Goal: Obtain resource: Download file/media

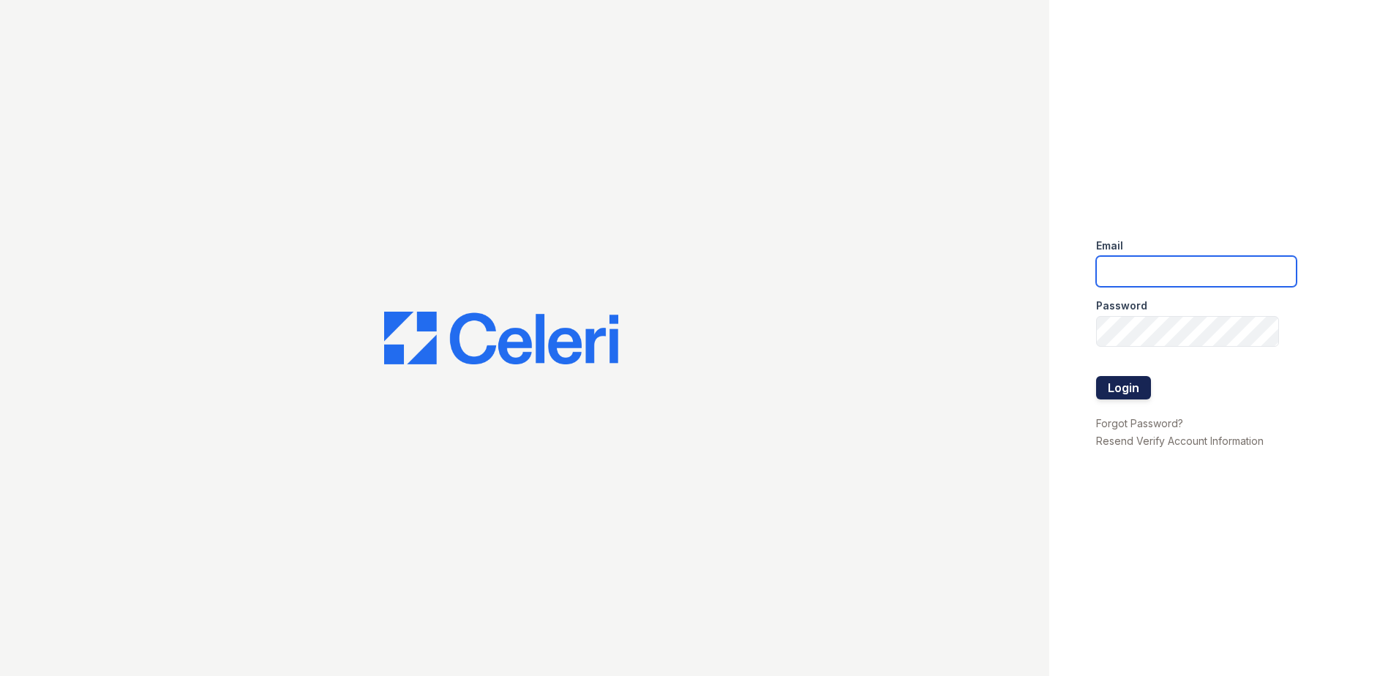
type input "arrivesilverspring@trinity-pm.com"
click at [1136, 396] on button "Login" at bounding box center [1123, 387] width 55 height 23
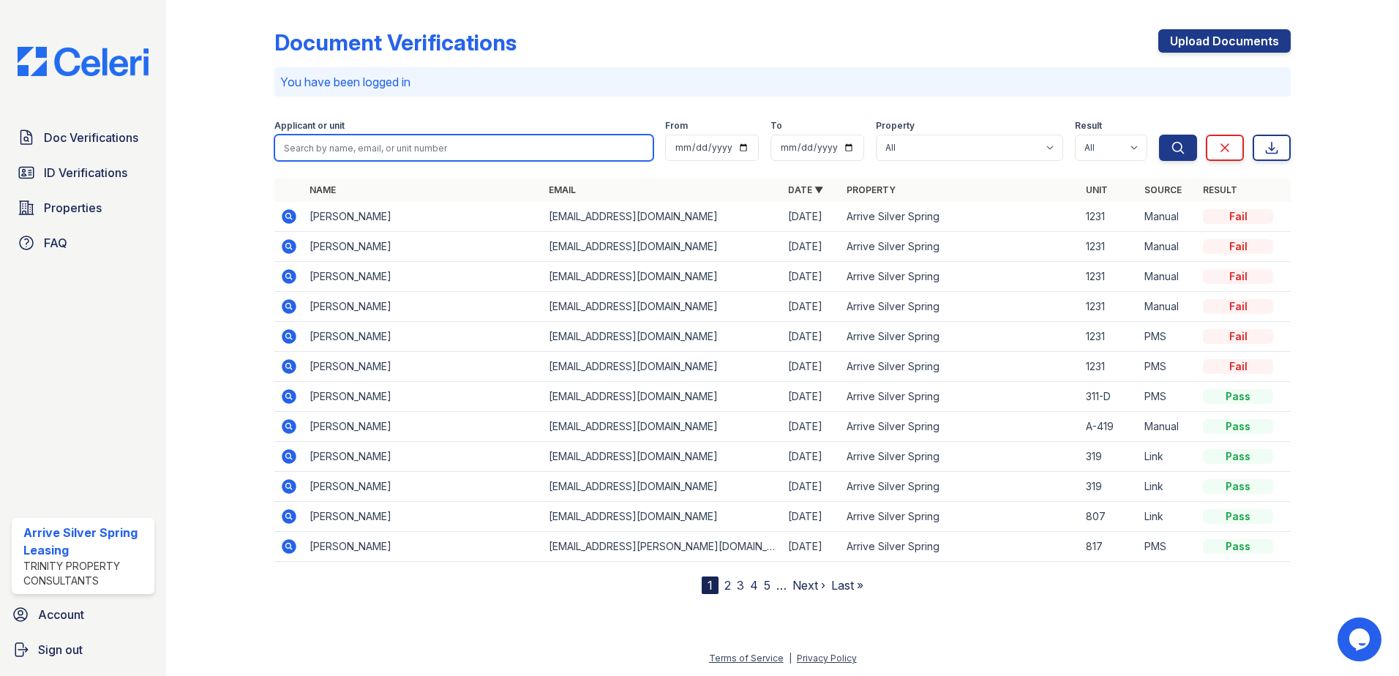
click at [441, 140] on input "search" at bounding box center [463, 148] width 379 height 26
type input "[PERSON_NAME]"
click at [1159, 135] on button "Search" at bounding box center [1178, 148] width 38 height 26
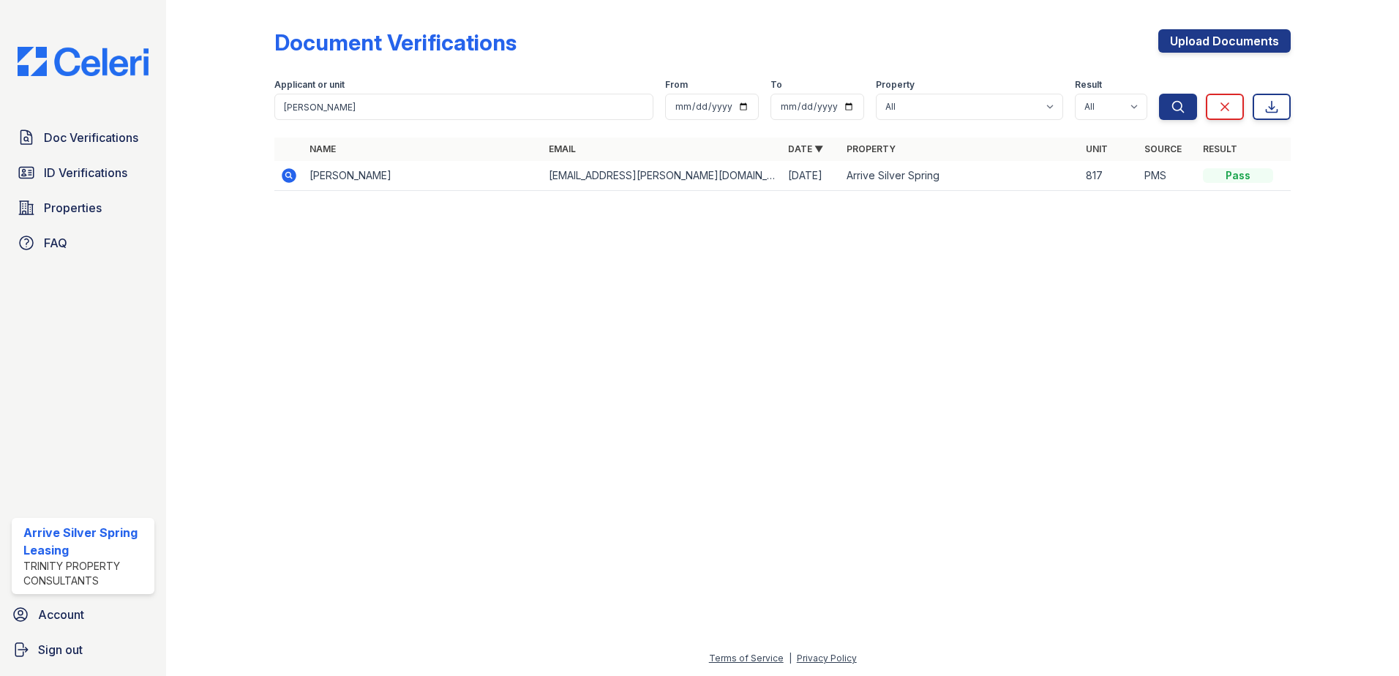
click at [280, 176] on icon at bounding box center [289, 176] width 18 height 18
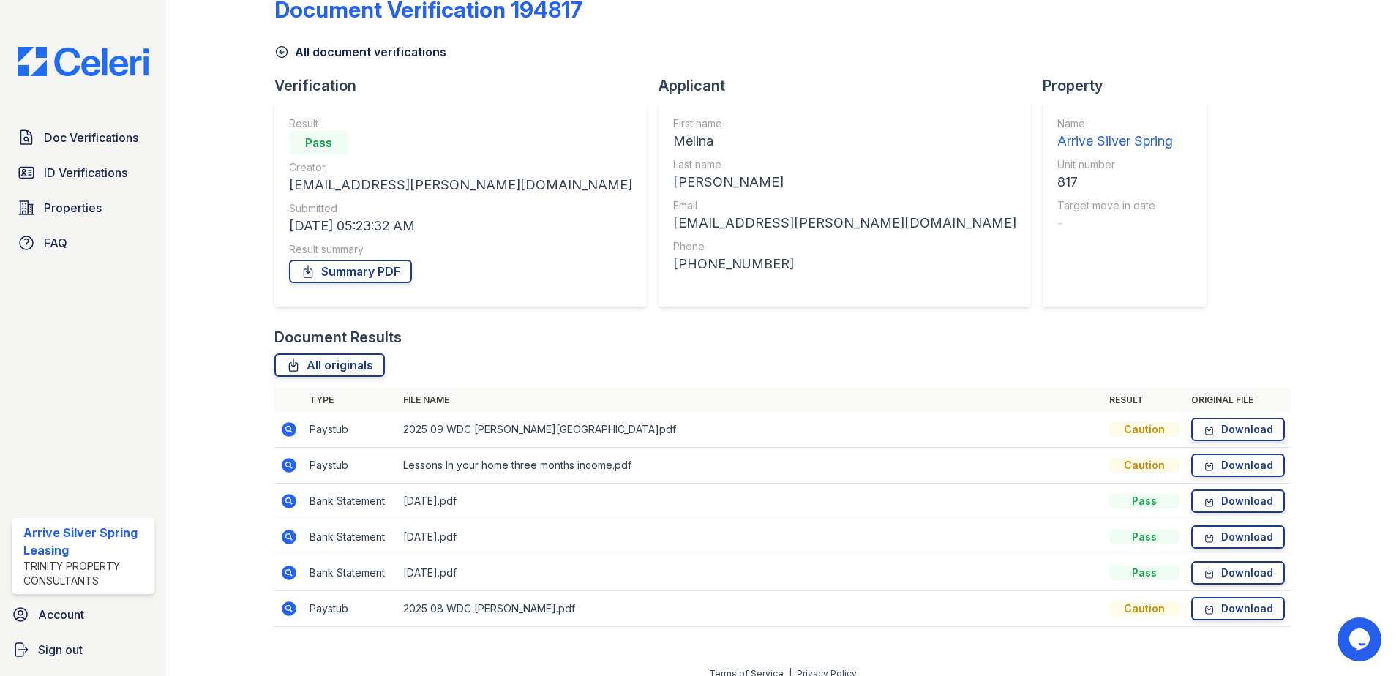
scroll to position [48, 0]
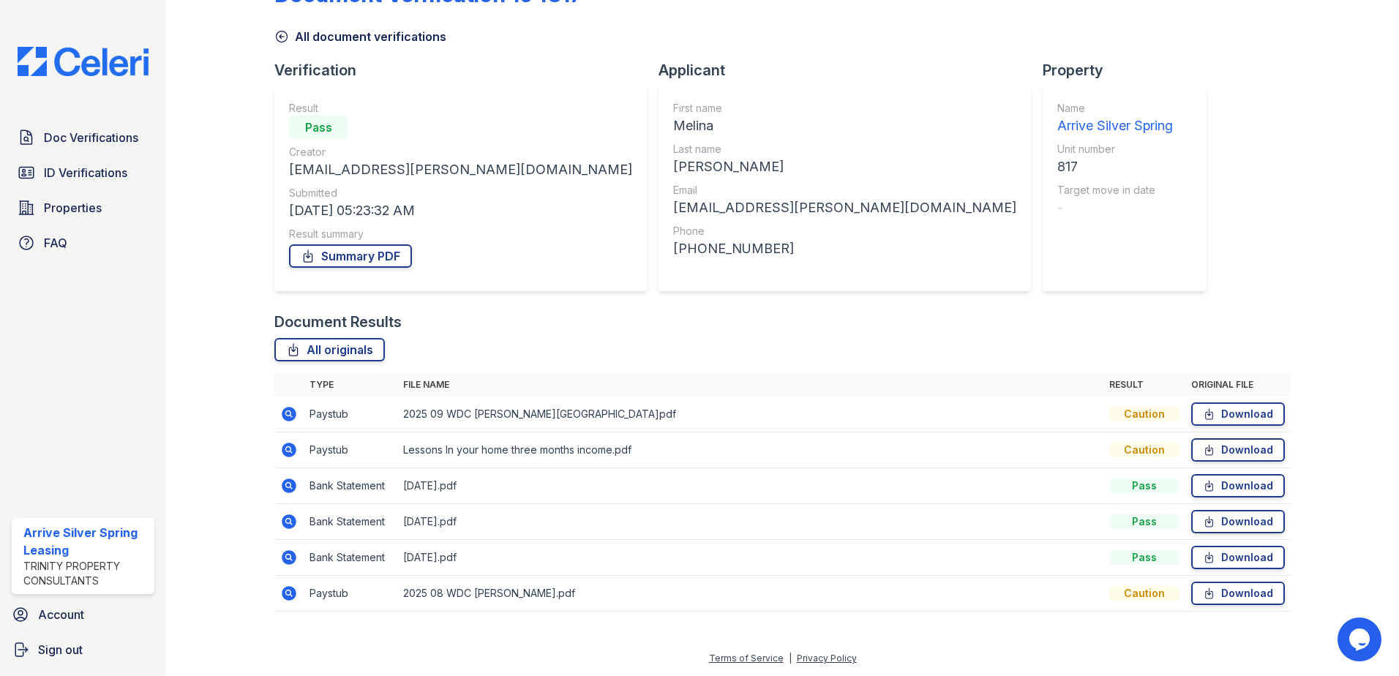
drag, startPoint x: 1111, startPoint y: 416, endPoint x: 1153, endPoint y: 416, distance: 42.4
click at [1153, 416] on div "Caution" at bounding box center [1144, 414] width 70 height 15
drag, startPoint x: 1141, startPoint y: 419, endPoint x: 974, endPoint y: 420, distance: 166.8
click at [974, 420] on td "2025 09 WDC [PERSON_NAME][GEOGRAPHIC_DATA]pdf" at bounding box center [750, 415] width 706 height 36
click at [1168, 295] on div "Document Verification 194817 All document verifications Verification Result Pas…" at bounding box center [782, 292] width 1016 height 669
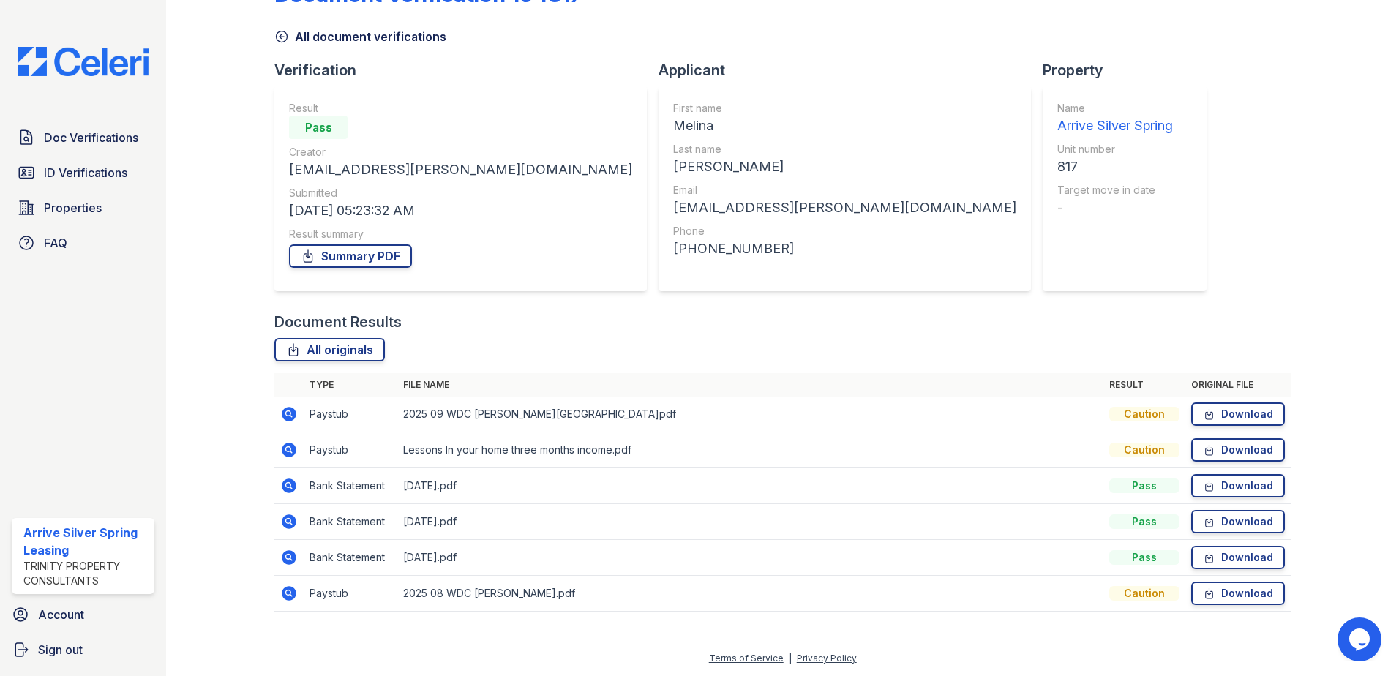
click at [1118, 418] on div "Caution" at bounding box center [1144, 414] width 70 height 15
drag, startPoint x: 285, startPoint y: 415, endPoint x: 298, endPoint y: 420, distance: 13.5
click at [286, 415] on icon at bounding box center [289, 414] width 18 height 18
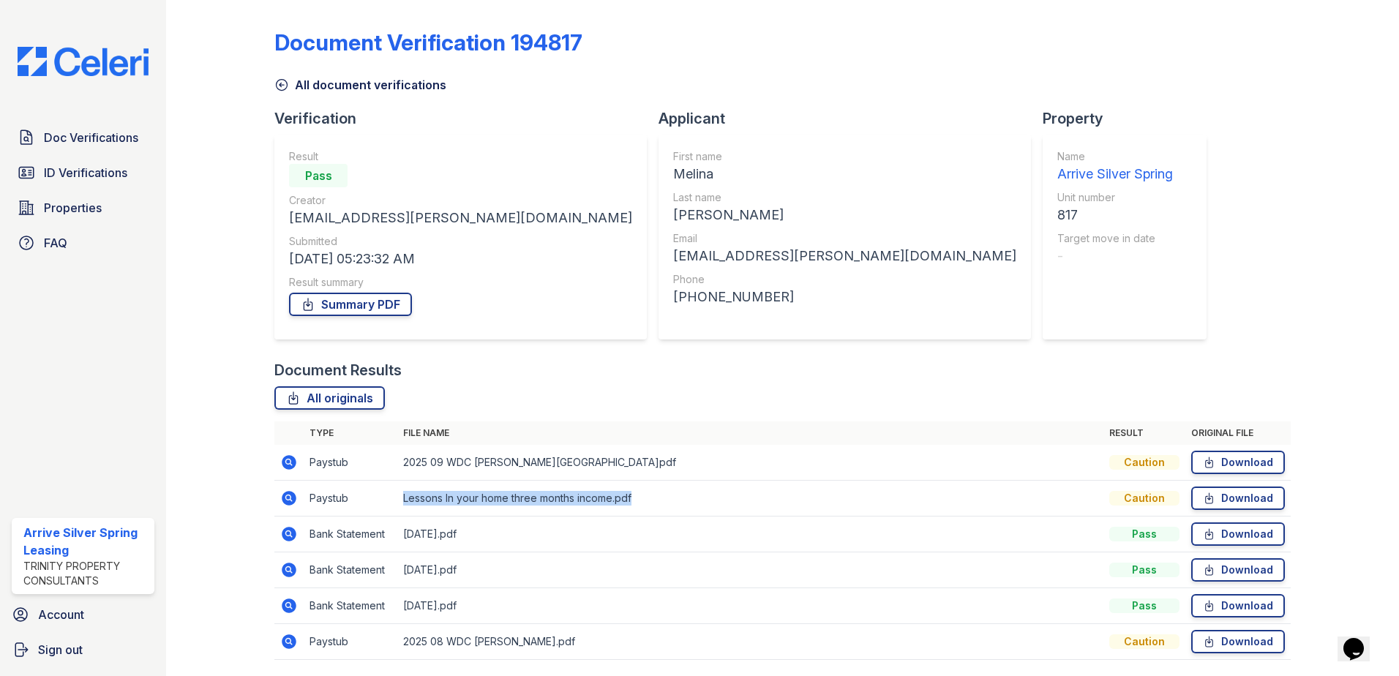
drag, startPoint x: 413, startPoint y: 506, endPoint x: 632, endPoint y: 506, distance: 218.8
click at [632, 506] on td "Lessons In your home three months income.pdf" at bounding box center [750, 499] width 706 height 36
click at [286, 500] on icon at bounding box center [289, 499] width 18 height 18
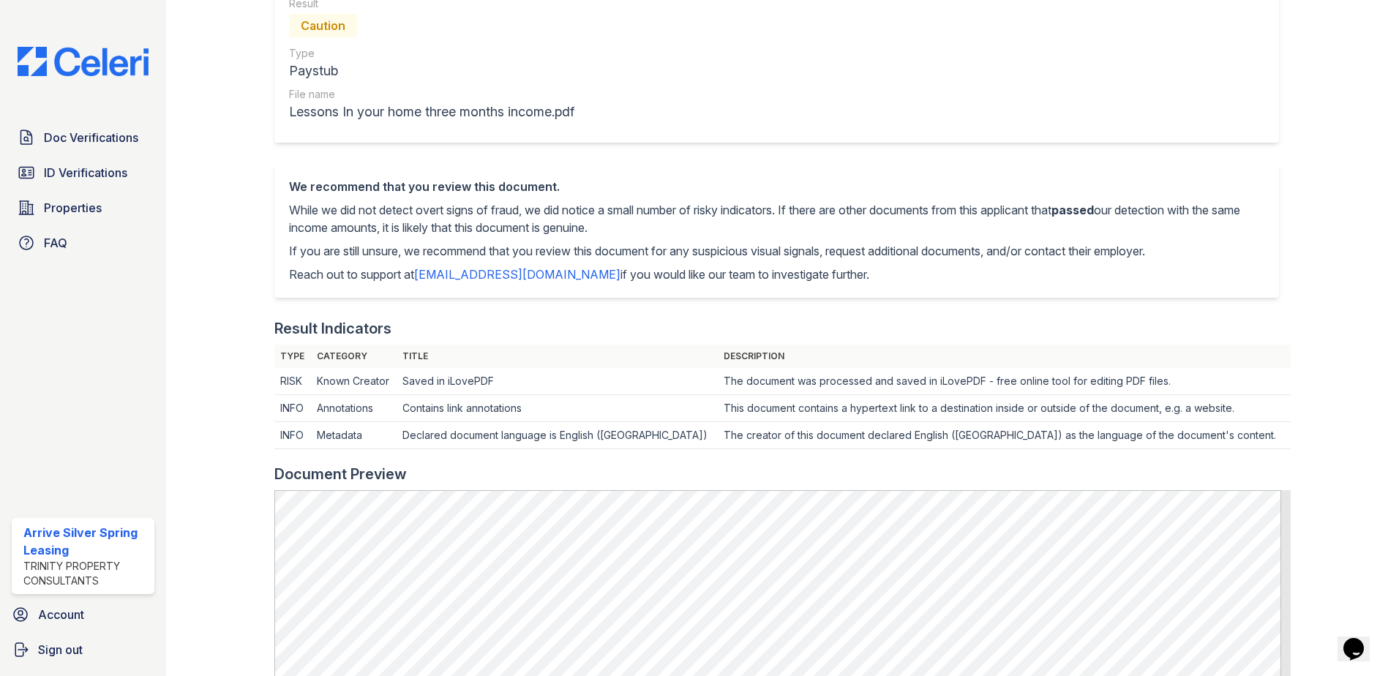
scroll to position [146, 0]
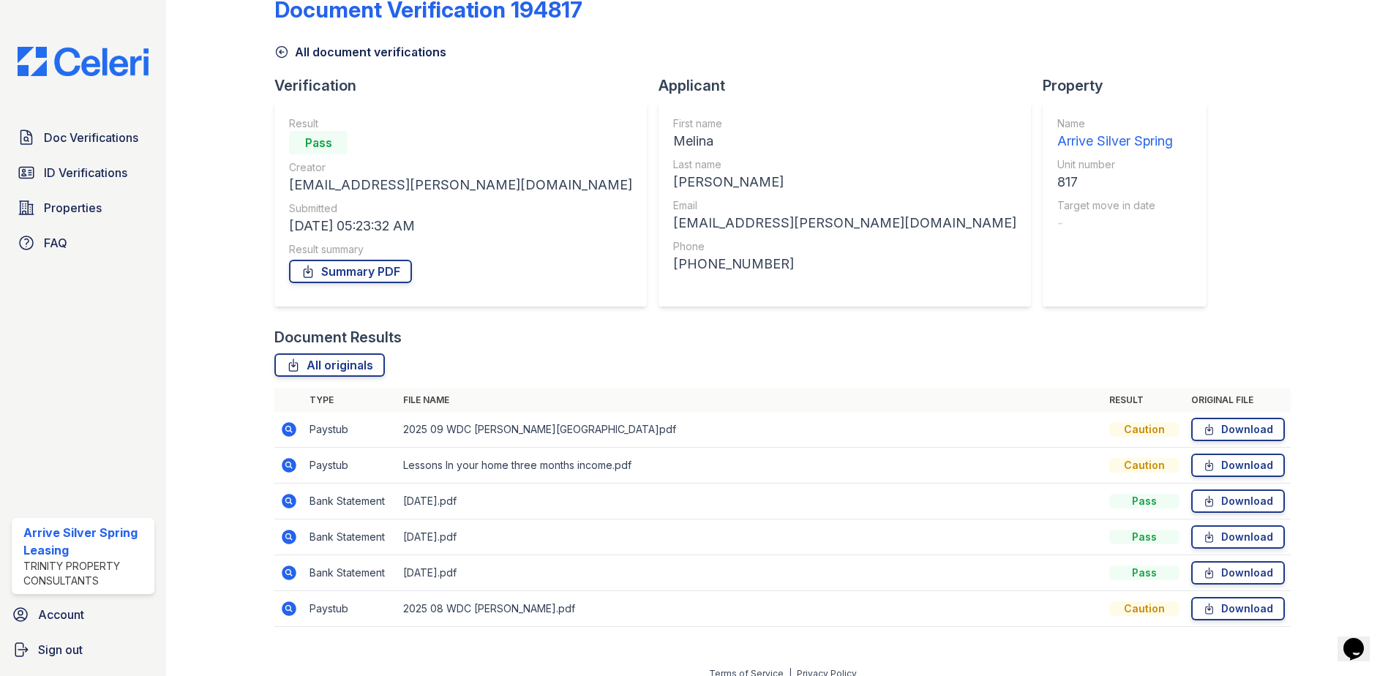
scroll to position [48, 0]
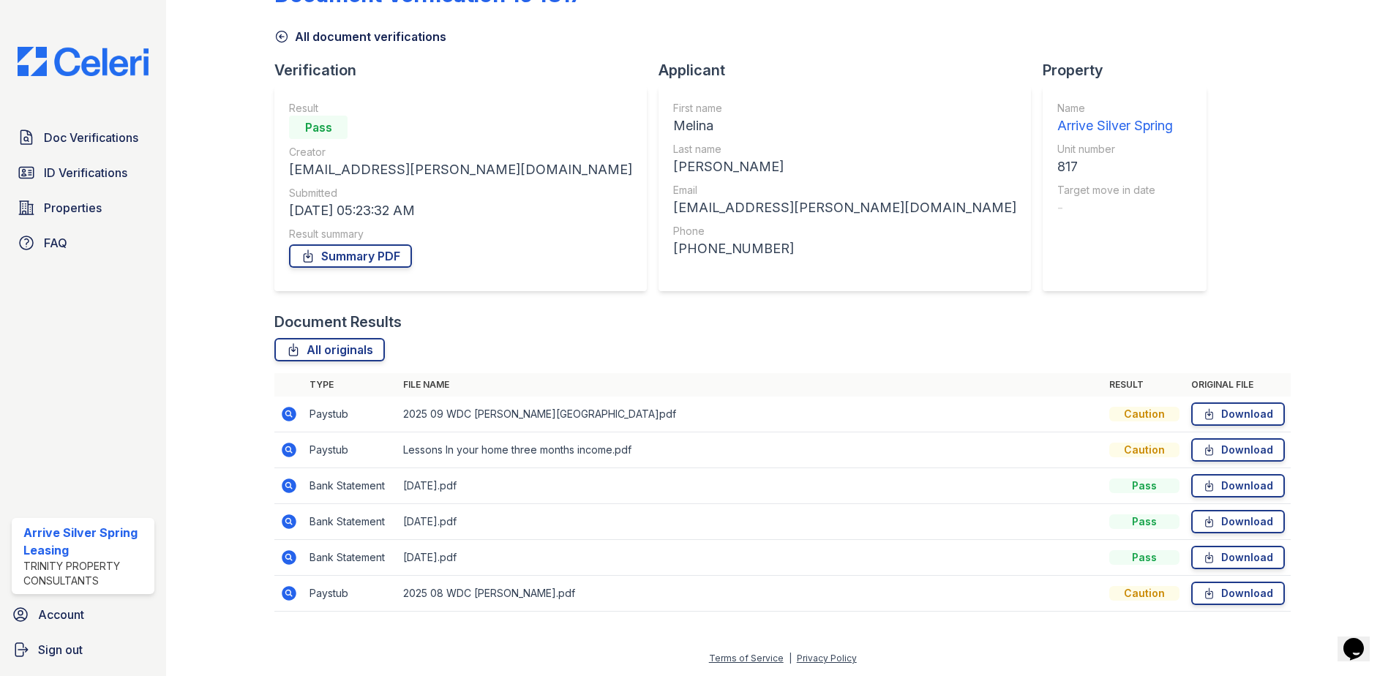
drag, startPoint x: 286, startPoint y: 591, endPoint x: 299, endPoint y: 582, distance: 15.7
click at [286, 591] on icon at bounding box center [289, 594] width 18 height 18
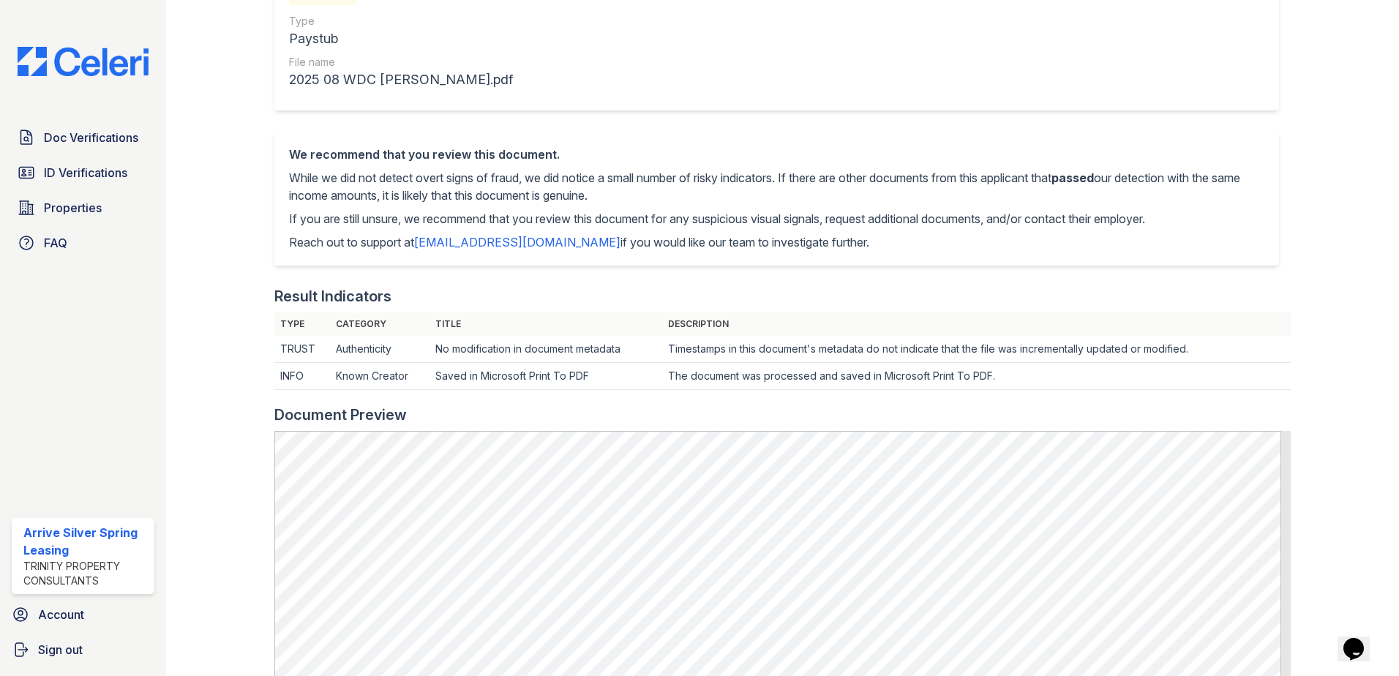
scroll to position [220, 0]
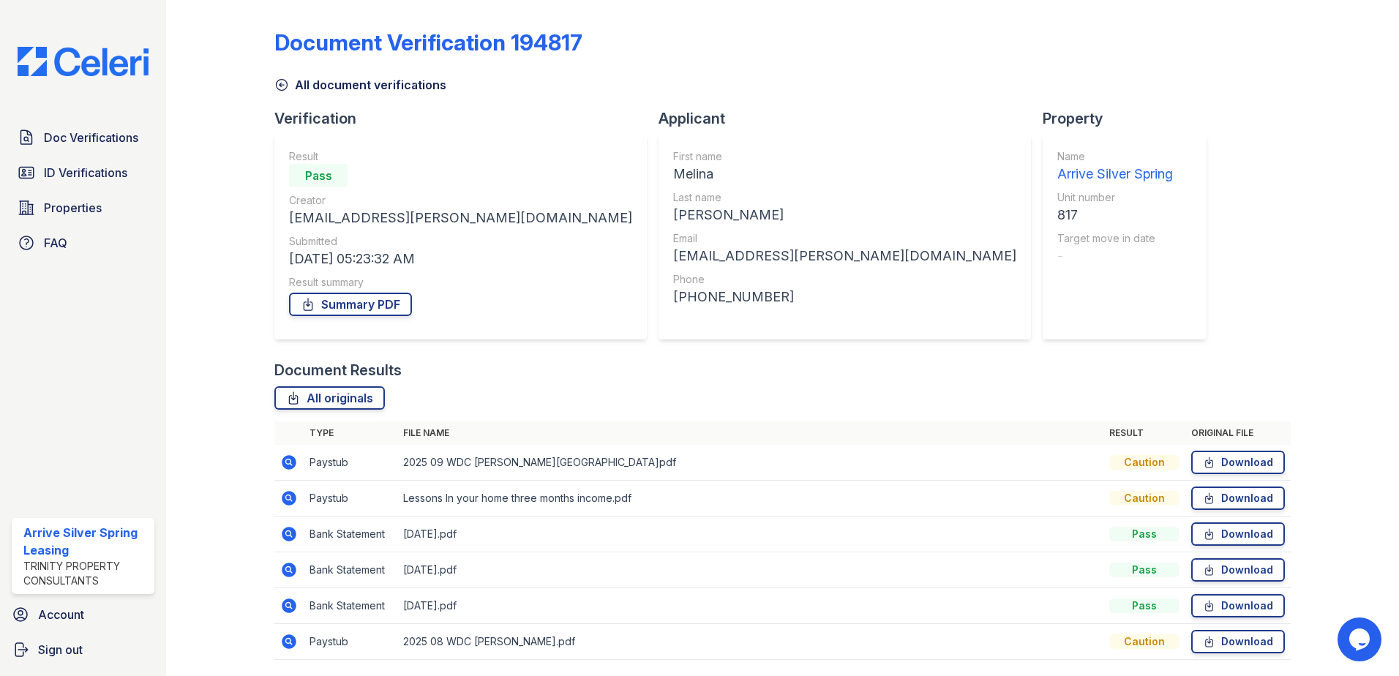
scroll to position [48, 0]
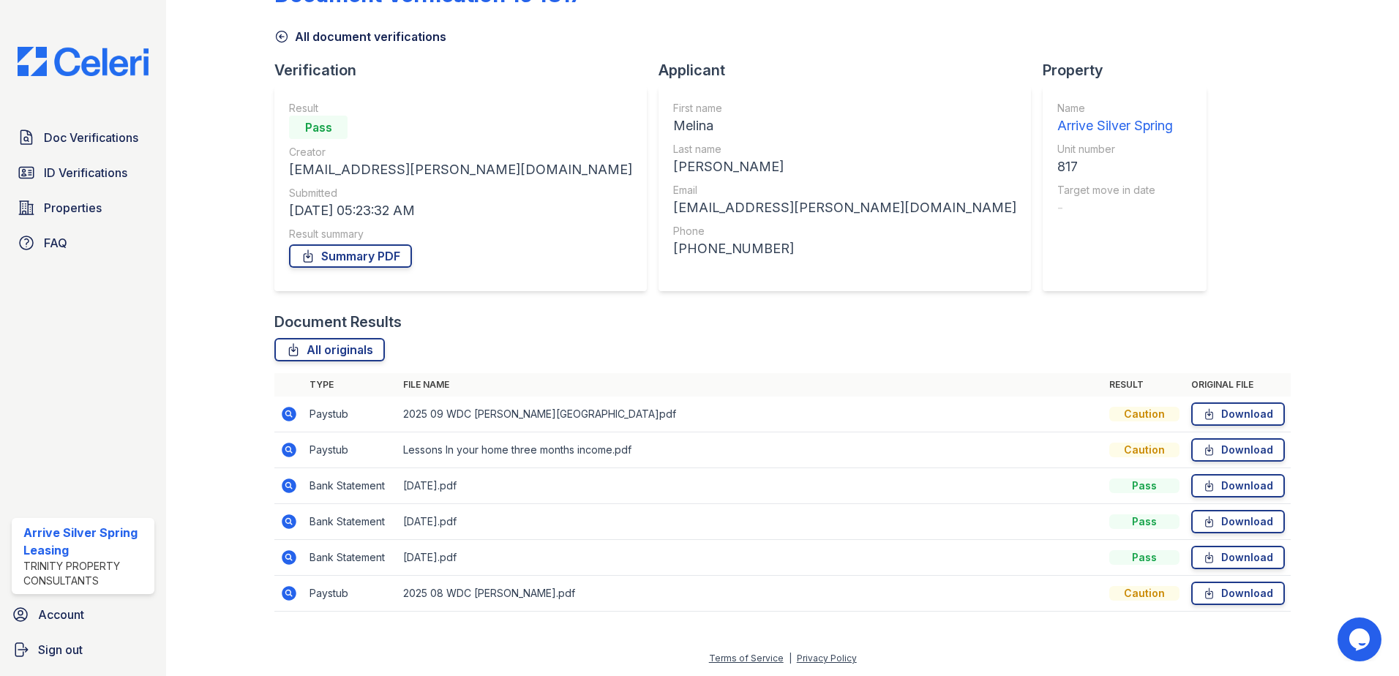
click at [291, 489] on icon at bounding box center [289, 486] width 15 height 15
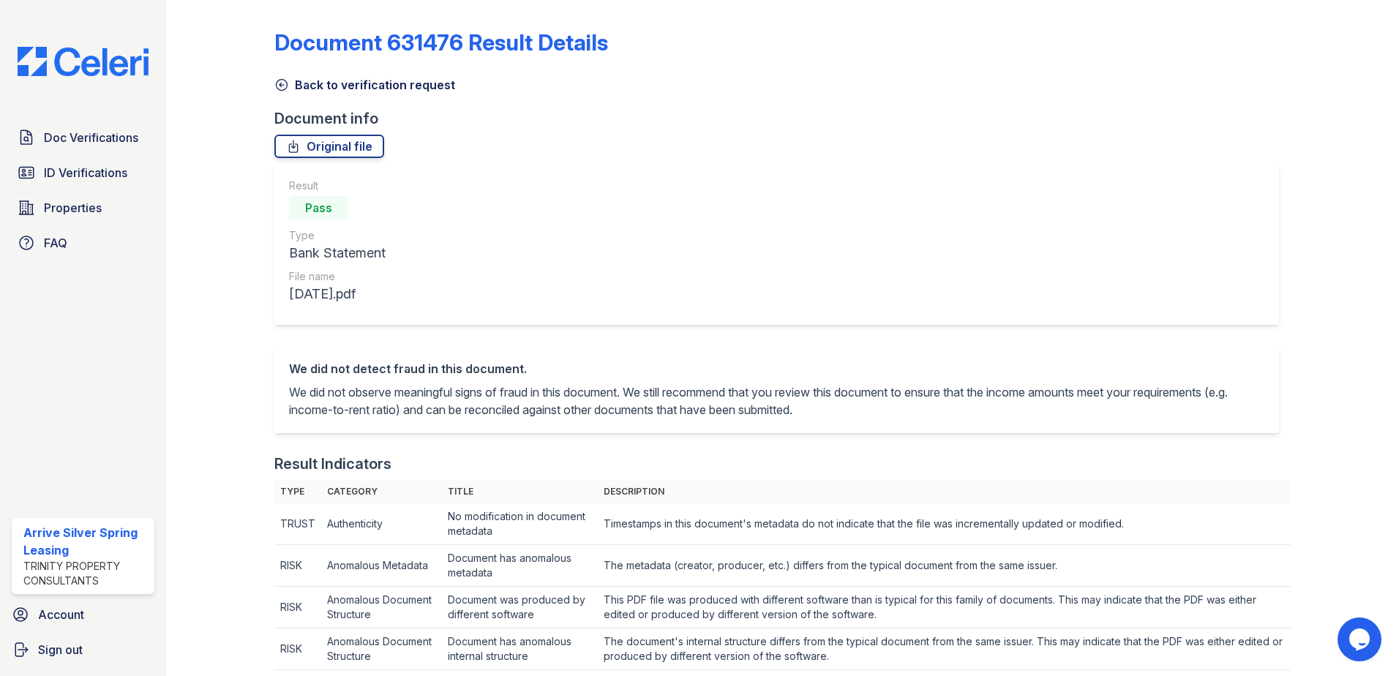
drag, startPoint x: 356, startPoint y: 86, endPoint x: 462, endPoint y: 97, distance: 106.8
click at [356, 85] on link "Back to verification request" at bounding box center [364, 85] width 181 height 18
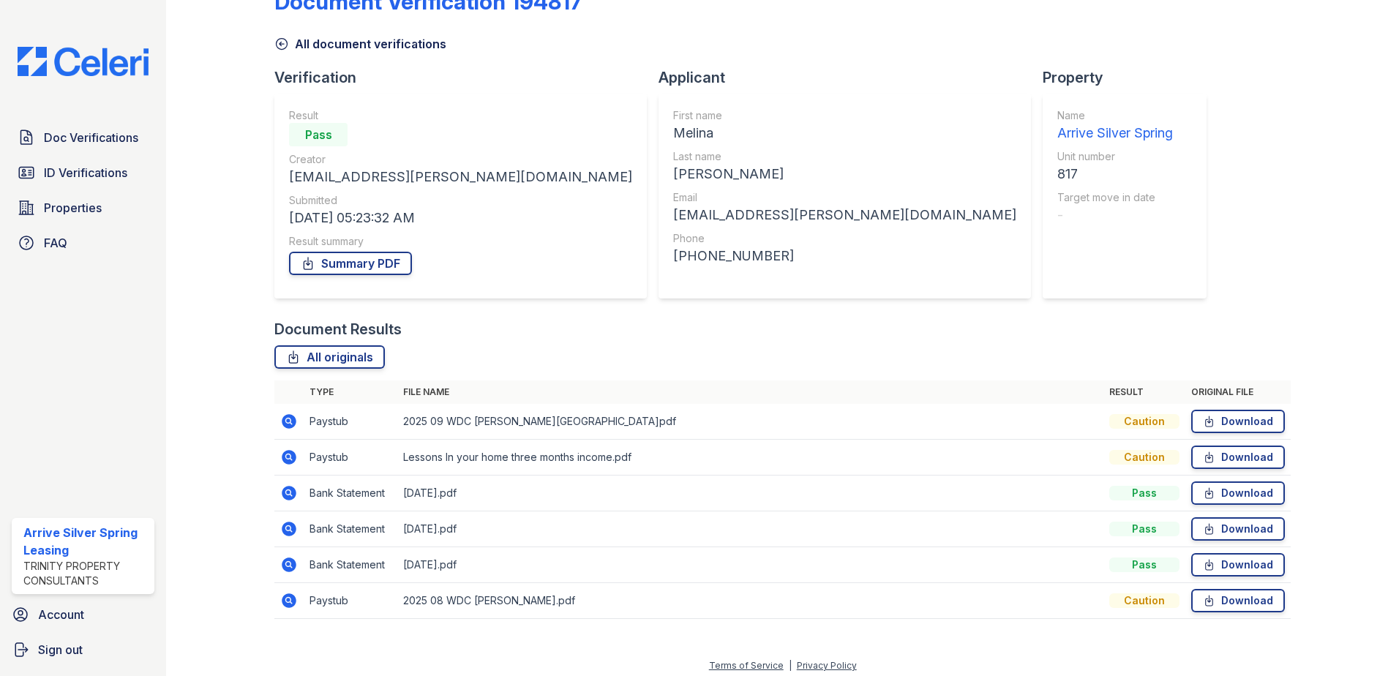
scroll to position [48, 0]
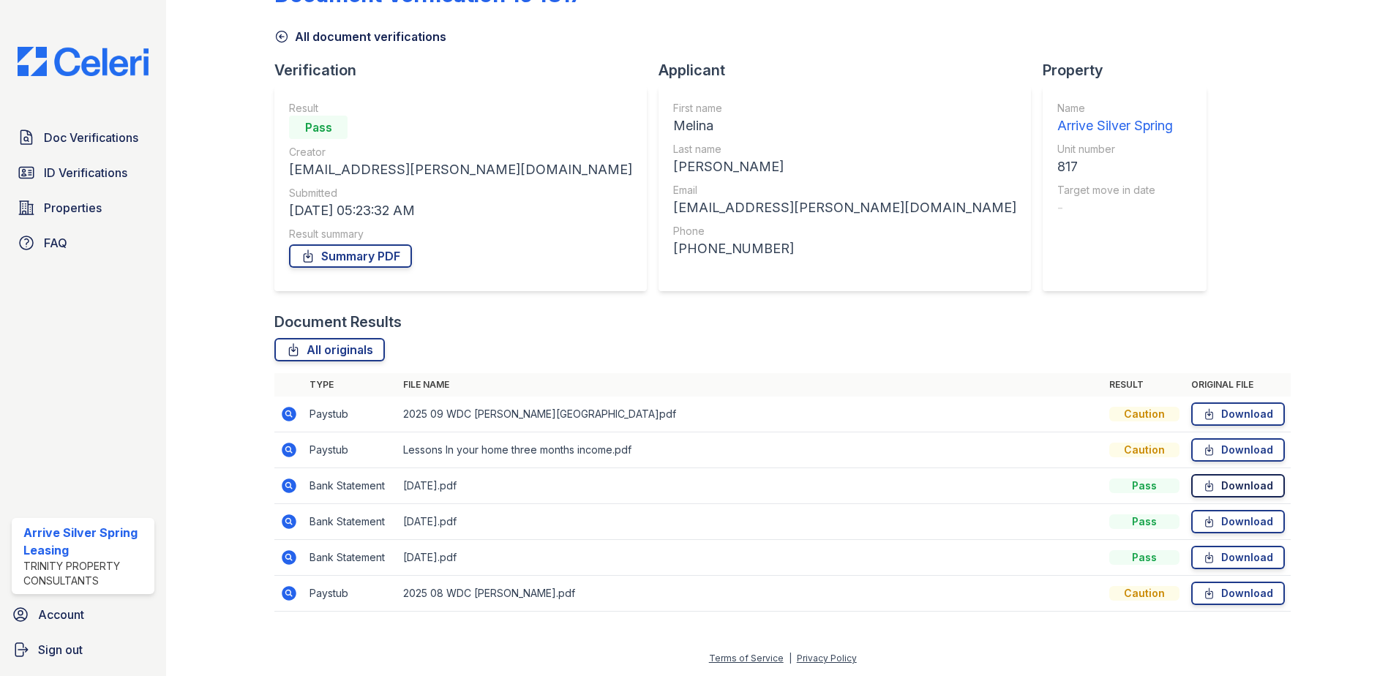
click at [1217, 485] on link "Download" at bounding box center [1238, 485] width 94 height 23
click at [1218, 529] on link "Download" at bounding box center [1238, 521] width 94 height 23
click at [1232, 555] on link "Download" at bounding box center [1238, 557] width 94 height 23
click at [1235, 415] on link "Download" at bounding box center [1238, 413] width 94 height 23
drag, startPoint x: 1213, startPoint y: 451, endPoint x: 1197, endPoint y: 454, distance: 16.4
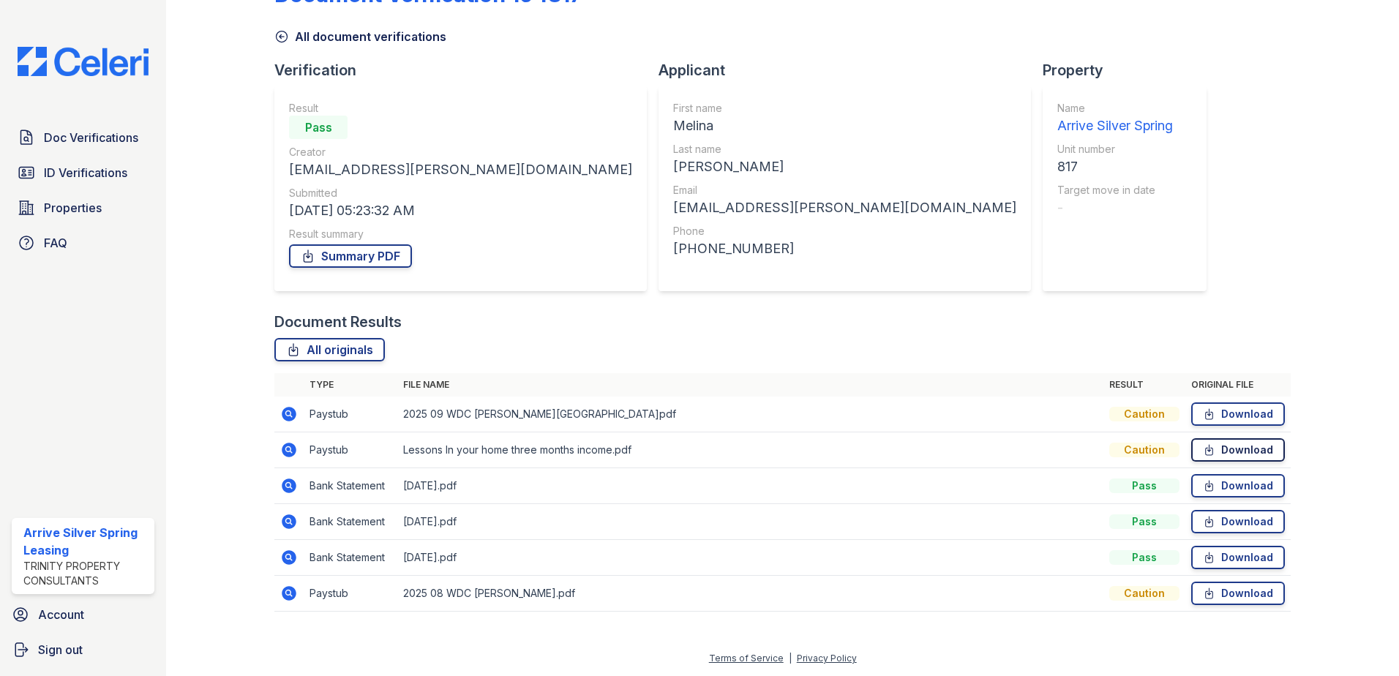
click at [1213, 451] on link "Download" at bounding box center [1238, 449] width 94 height 23
drag, startPoint x: 398, startPoint y: 404, endPoint x: 571, endPoint y: 423, distance: 173.7
click at [571, 423] on td "2025 09 WDC [PERSON_NAME][GEOGRAPHIC_DATA]pdf" at bounding box center [750, 415] width 706 height 36
drag, startPoint x: 571, startPoint y: 423, endPoint x: 670, endPoint y: 475, distance: 112.3
click at [670, 475] on tbody "Paystub 2025 09 WDC [PERSON_NAME][GEOGRAPHIC_DATA]pdf Caution Download Paystub …" at bounding box center [782, 504] width 1016 height 215
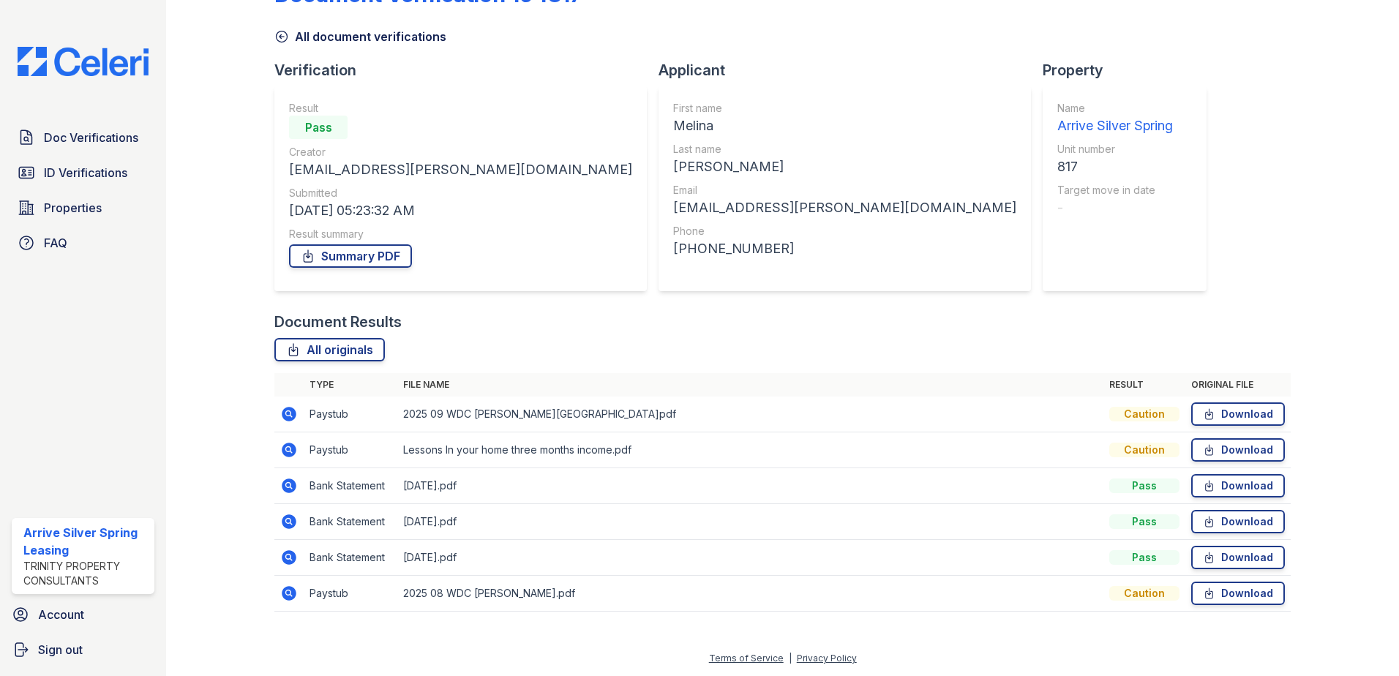
click at [536, 345] on div "All originals" at bounding box center [782, 349] width 1016 height 23
click at [1232, 411] on link "Download" at bounding box center [1238, 413] width 94 height 23
click at [1241, 593] on link "Download" at bounding box center [1238, 593] width 94 height 23
